Goal: Find specific page/section: Find specific page/section

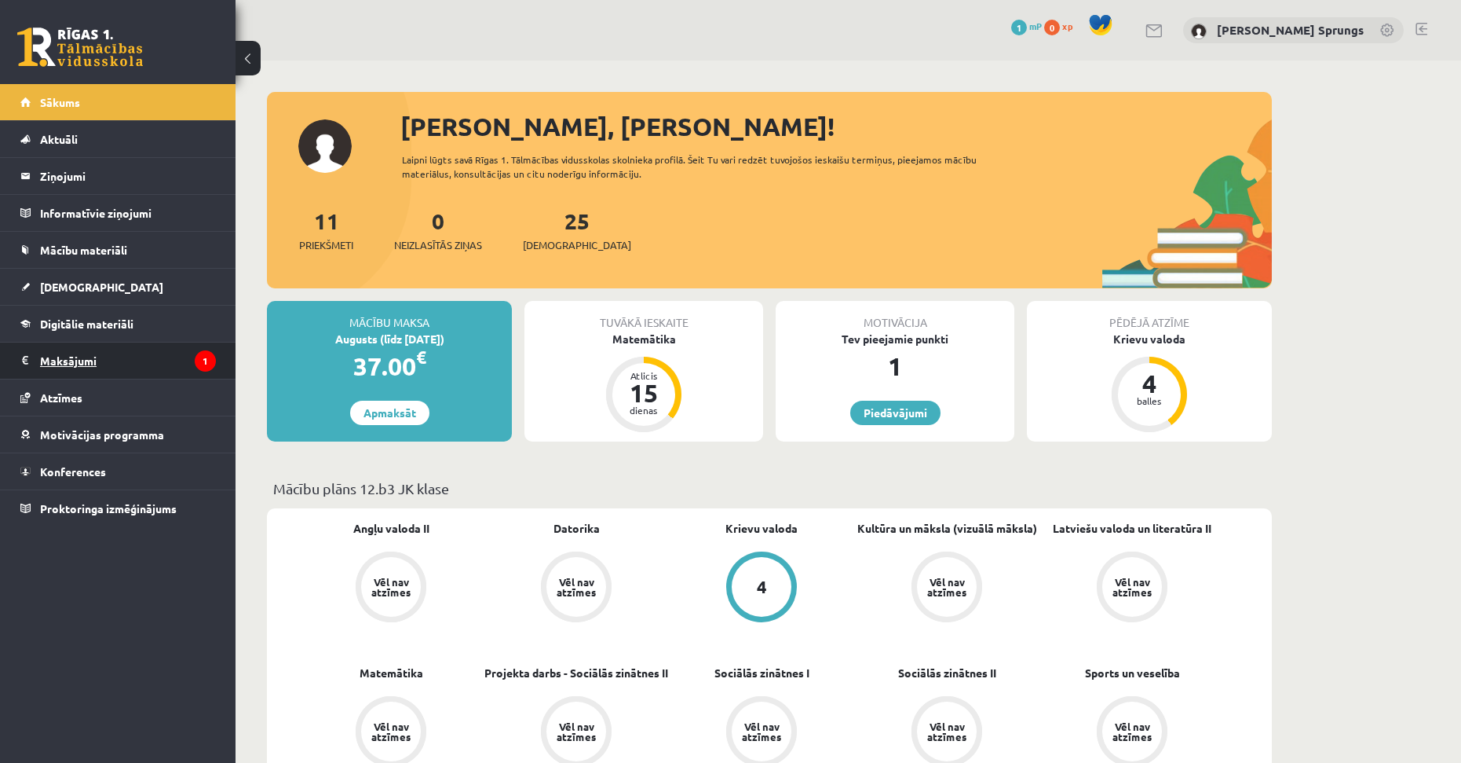
click at [178, 358] on legend "Maksājumi 1" at bounding box center [128, 360] width 176 height 36
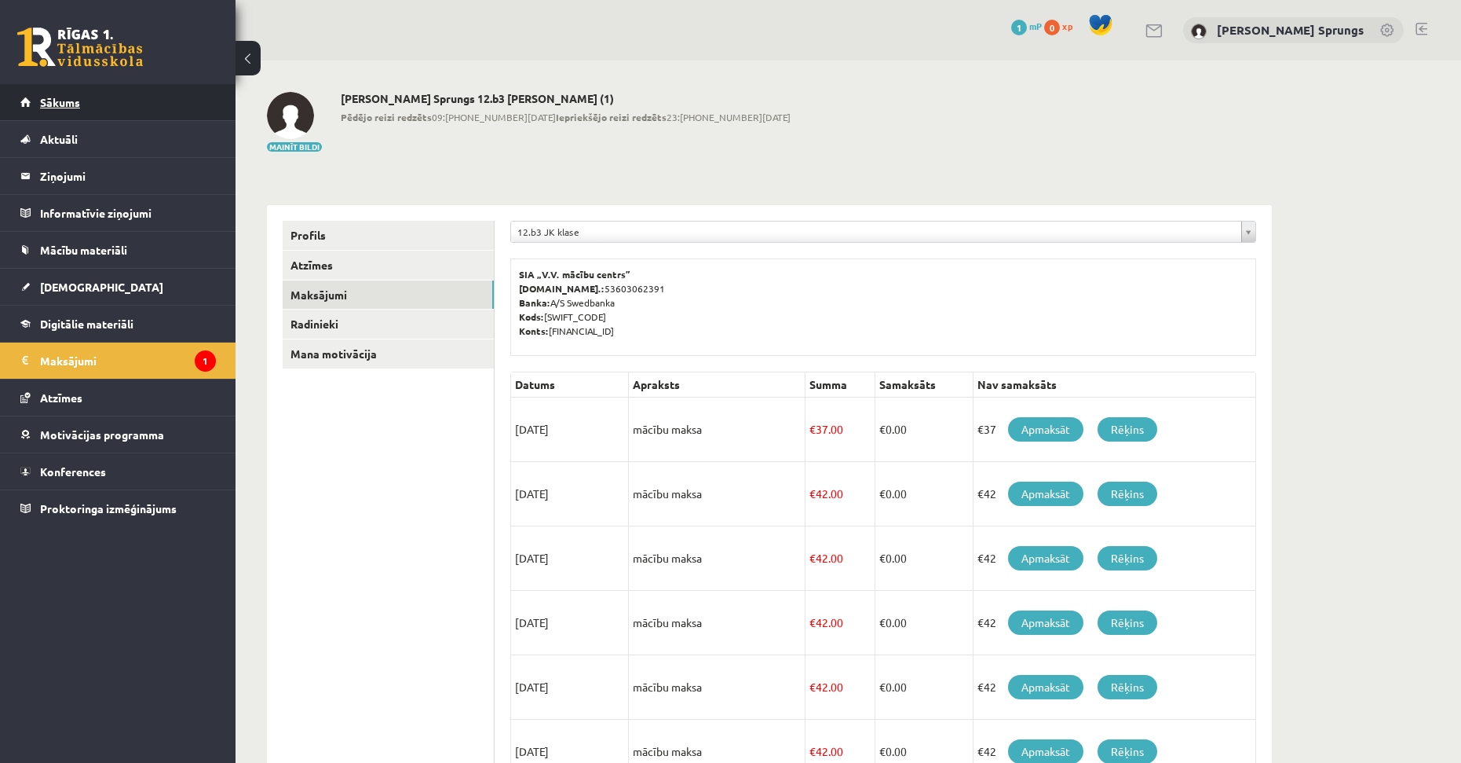
click at [94, 115] on link "Sākums" at bounding box center [118, 102] width 196 height 36
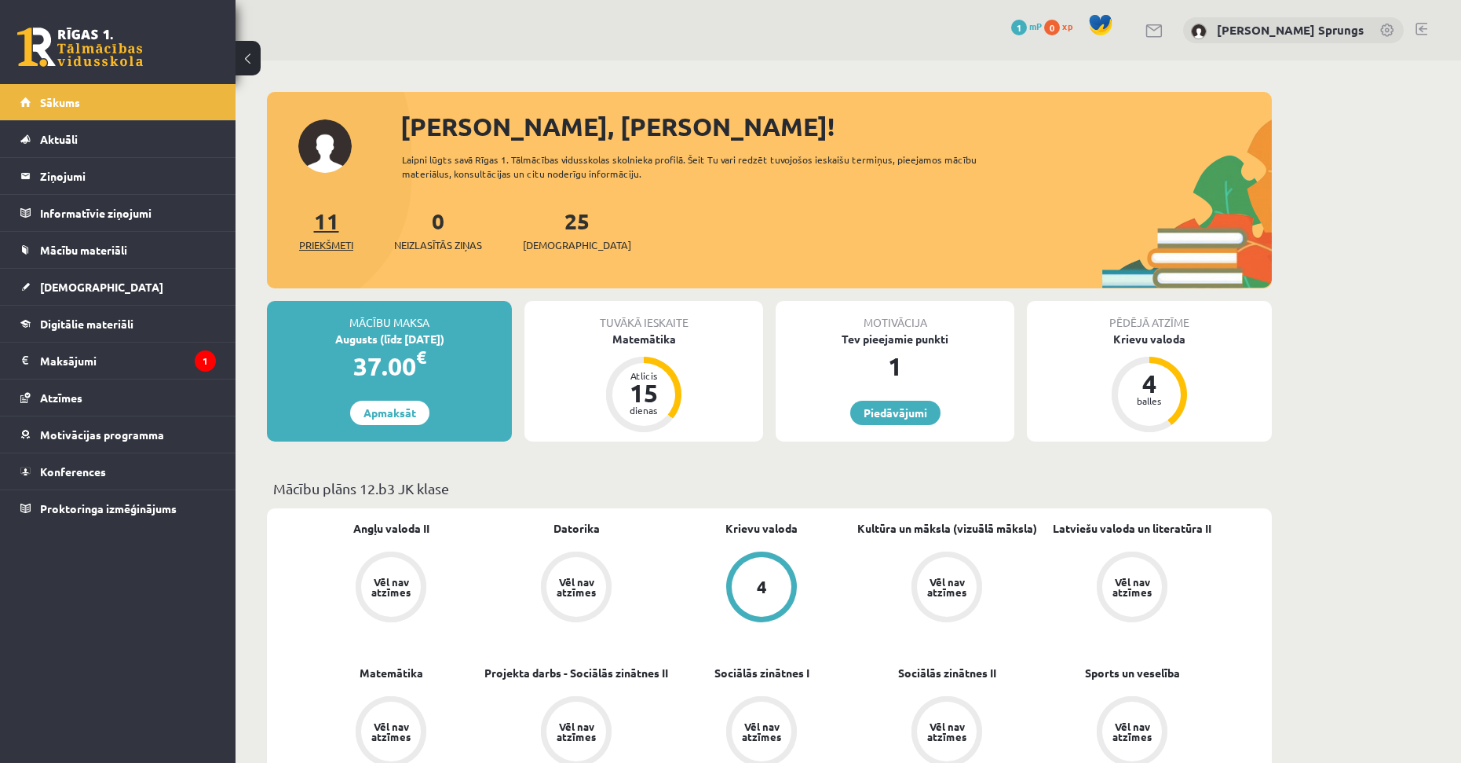
click at [322, 243] on span "Priekšmeti" at bounding box center [326, 245] width 54 height 16
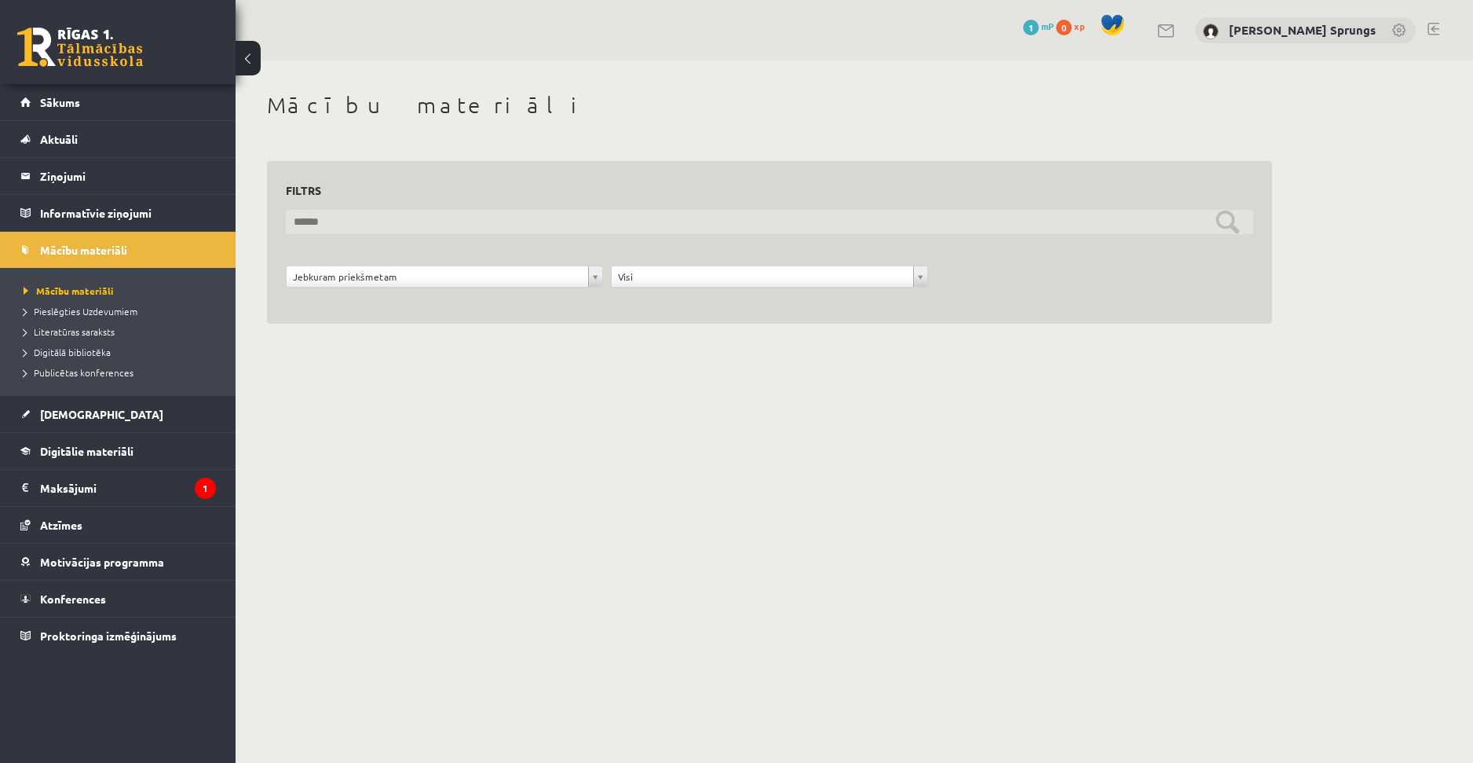
click at [1228, 214] on input "text" at bounding box center [769, 222] width 967 height 24
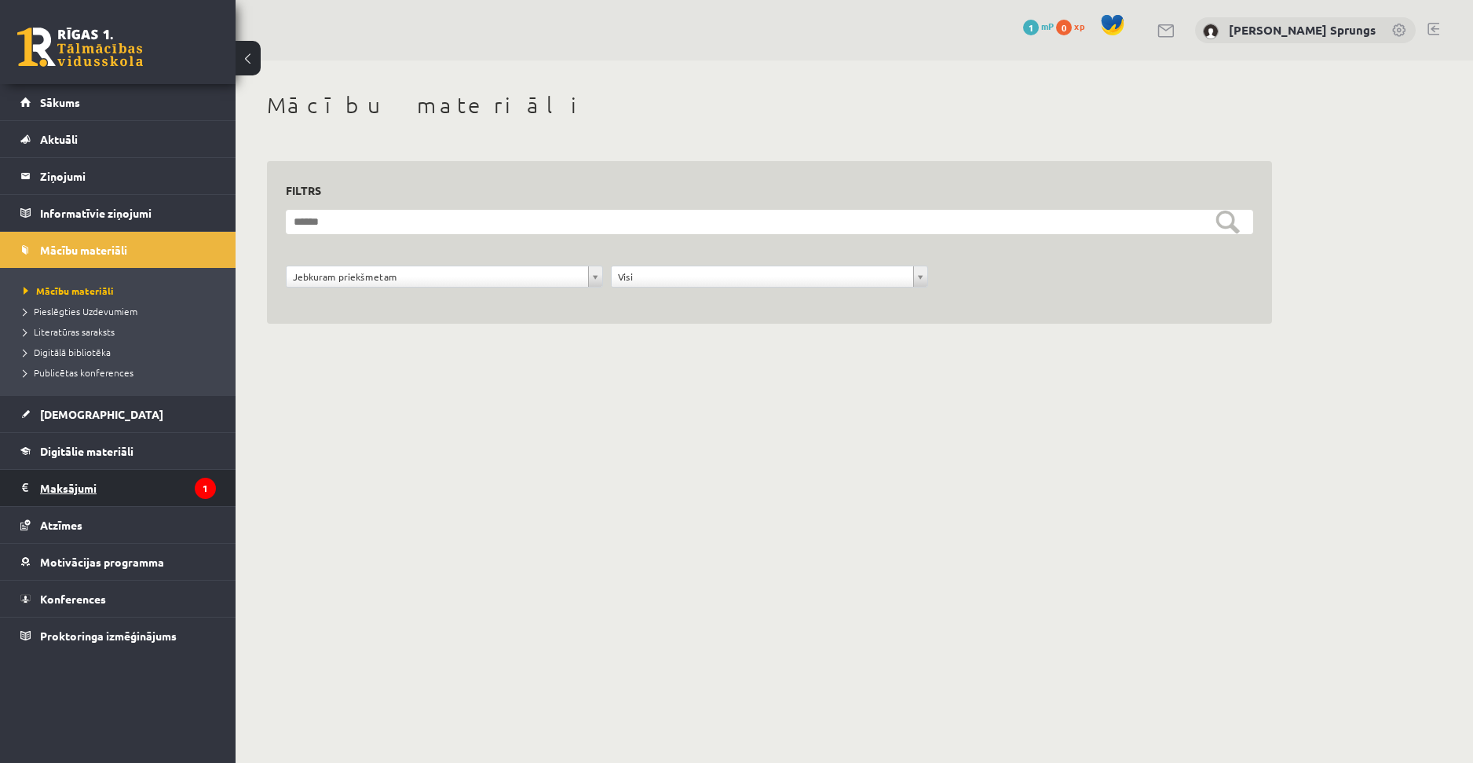
click at [103, 480] on legend "Maksājumi 1" at bounding box center [128, 488] width 176 height 36
